Goal: Task Accomplishment & Management: Manage account settings

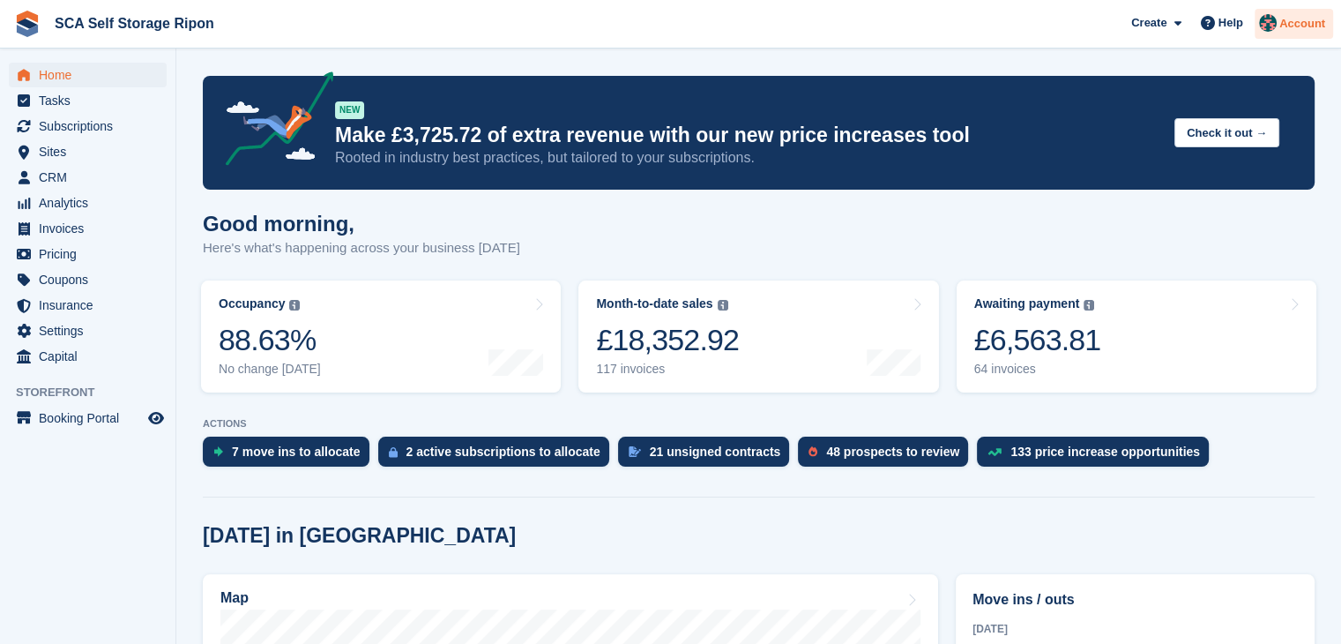
click at [1302, 22] on span "Account" at bounding box center [1302, 24] width 46 height 18
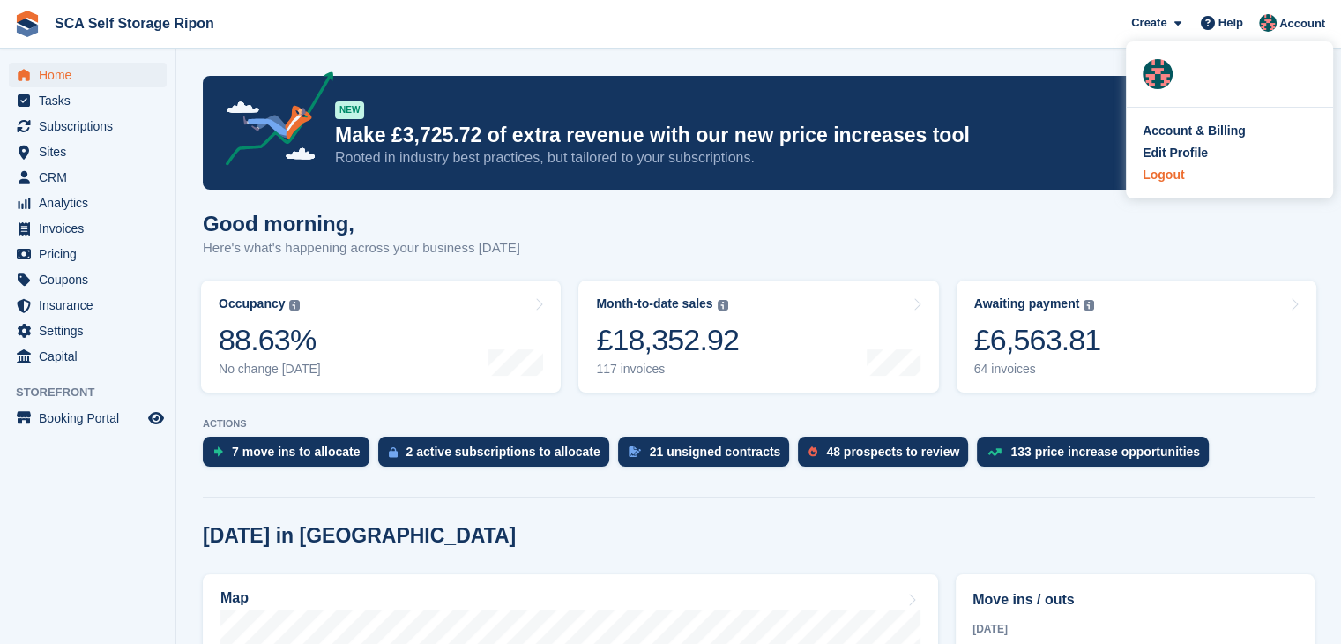
click at [1190, 182] on div "Logout" at bounding box center [1230, 175] width 174 height 19
